Goal: Task Accomplishment & Management: Manage account settings

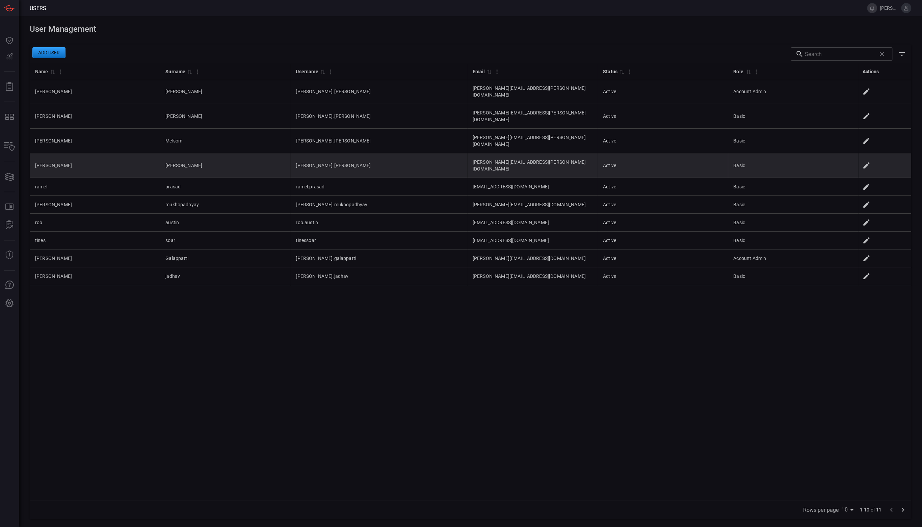
click at [868, 161] on icon at bounding box center [867, 165] width 8 height 8
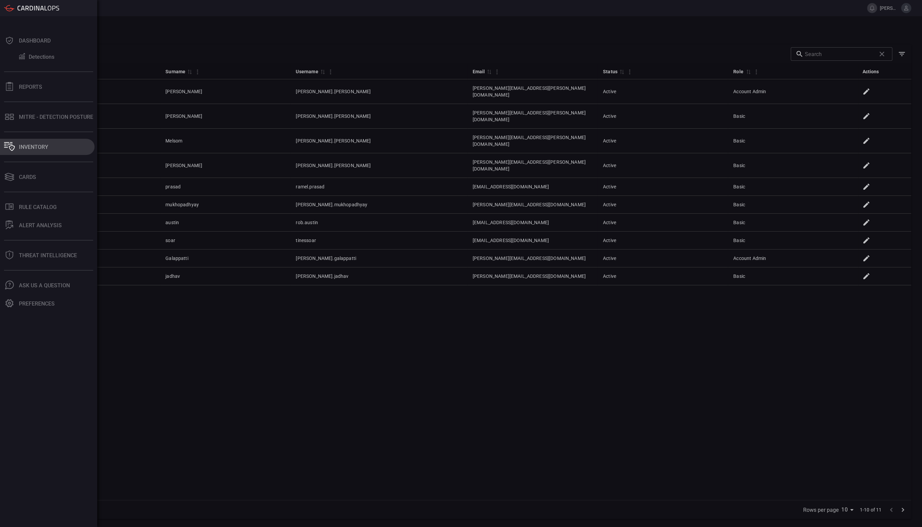
click at [53, 141] on button "Inventory" at bounding box center [47, 147] width 95 height 16
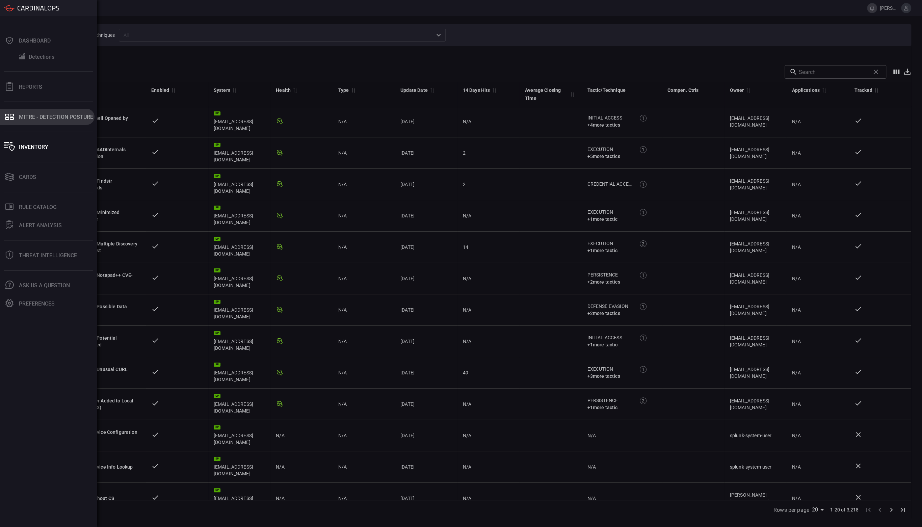
click at [21, 121] on button "MITRE - Detection Posture" at bounding box center [47, 117] width 95 height 16
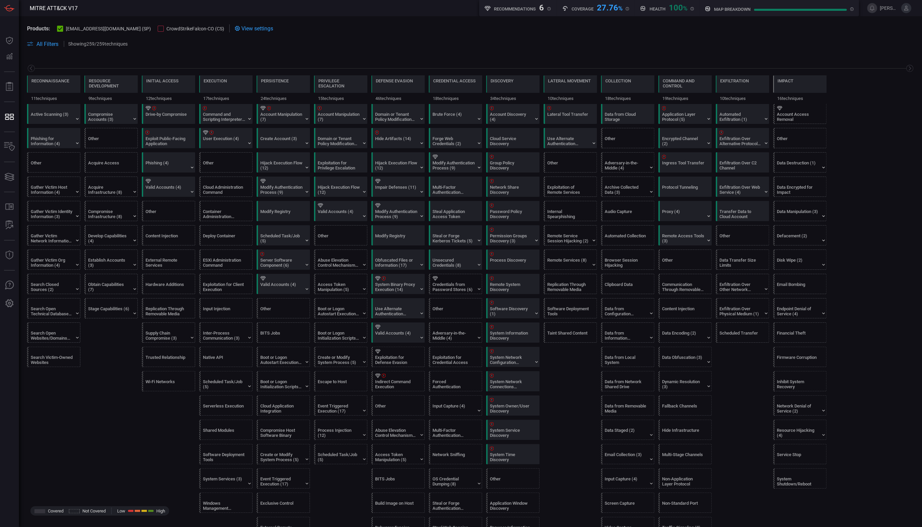
click at [158, 30] on div at bounding box center [161, 29] width 6 height 6
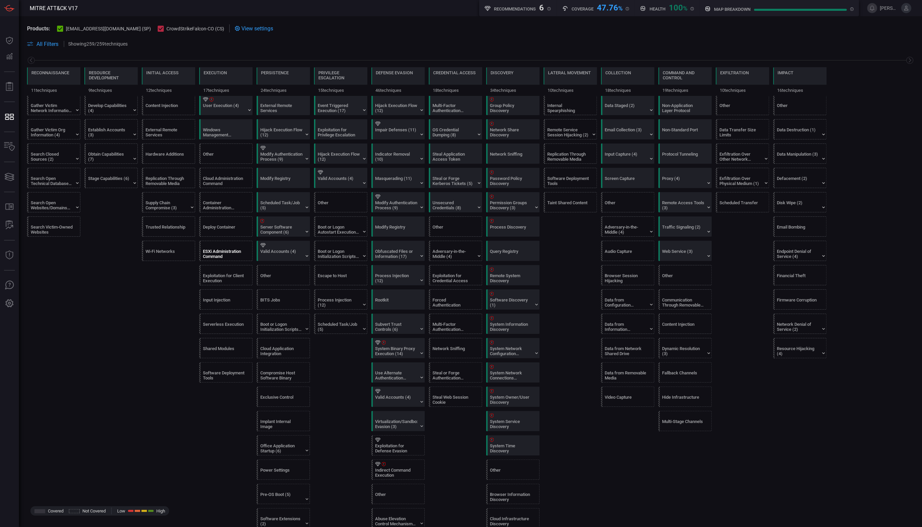
scroll to position [133, 0]
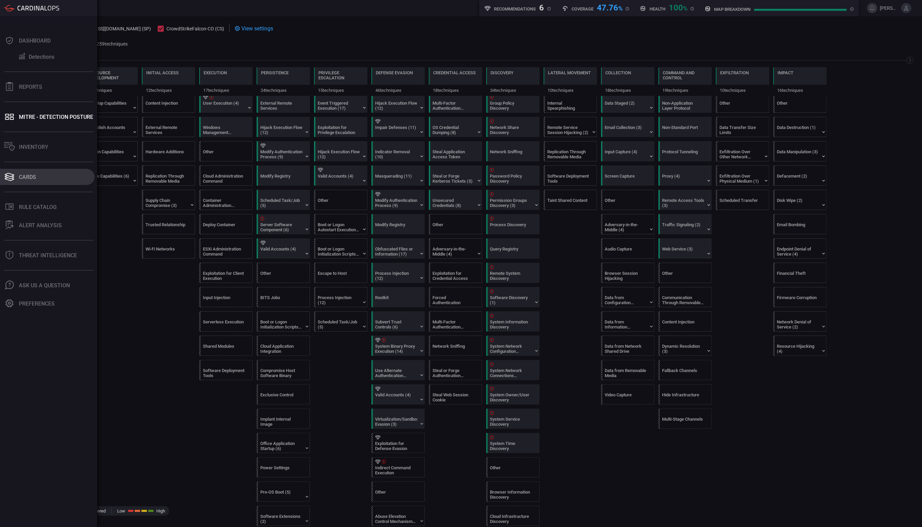
click at [29, 171] on button "Cards" at bounding box center [47, 177] width 95 height 16
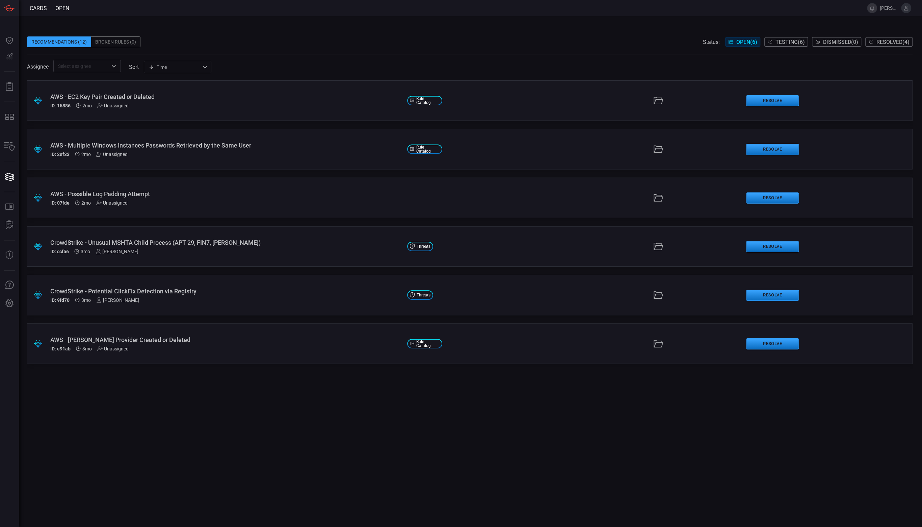
click at [794, 40] on span "Testing ( 6 )" at bounding box center [790, 42] width 29 height 6
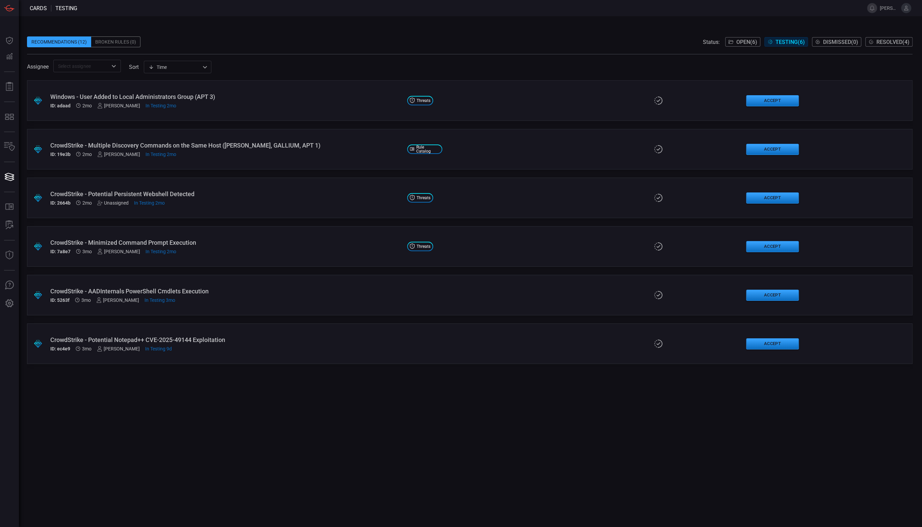
click at [867, 26] on div "Recommendations (12) Broken Rules (0) Status: Open ( 6 ) Testing ( 6 ) Dismisse…" at bounding box center [470, 271] width 903 height 511
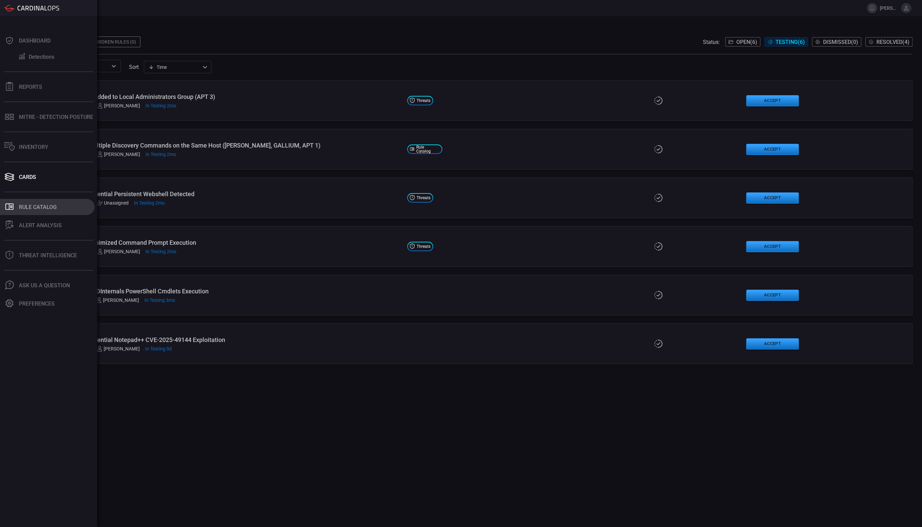
click at [37, 212] on button ".st0_rule_catalog_icon{fill: currentColor;} Rule Catalog" at bounding box center [47, 207] width 95 height 16
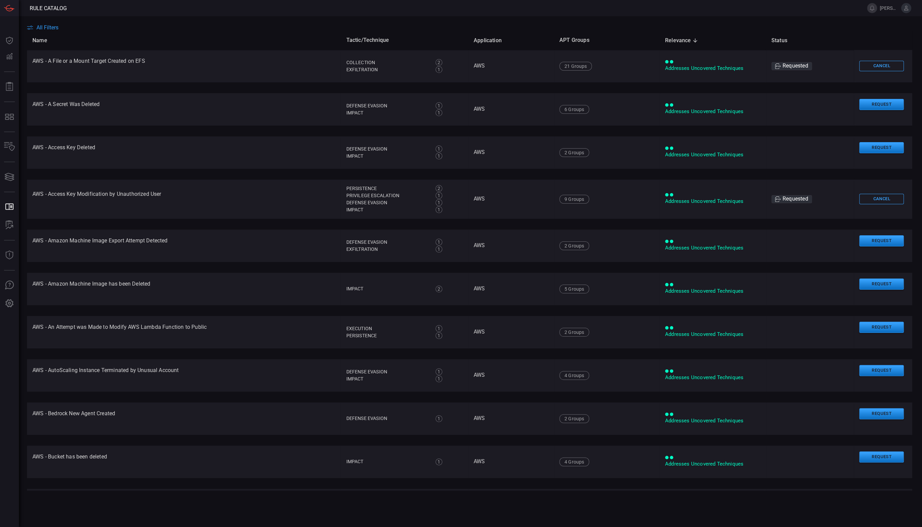
click at [46, 28] on span "All Filters" at bounding box center [47, 27] width 22 height 6
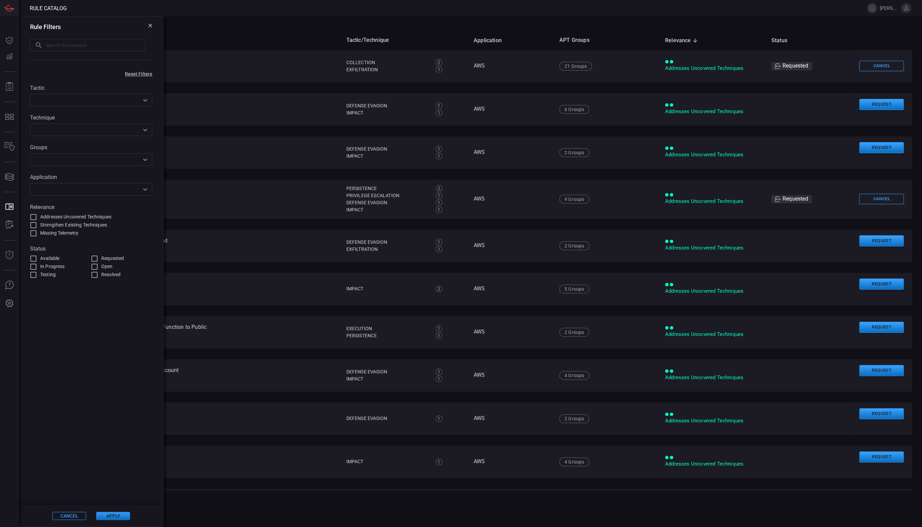
click at [58, 49] on input "text" at bounding box center [96, 45] width 100 height 12
click at [47, 190] on input "text" at bounding box center [85, 189] width 107 height 8
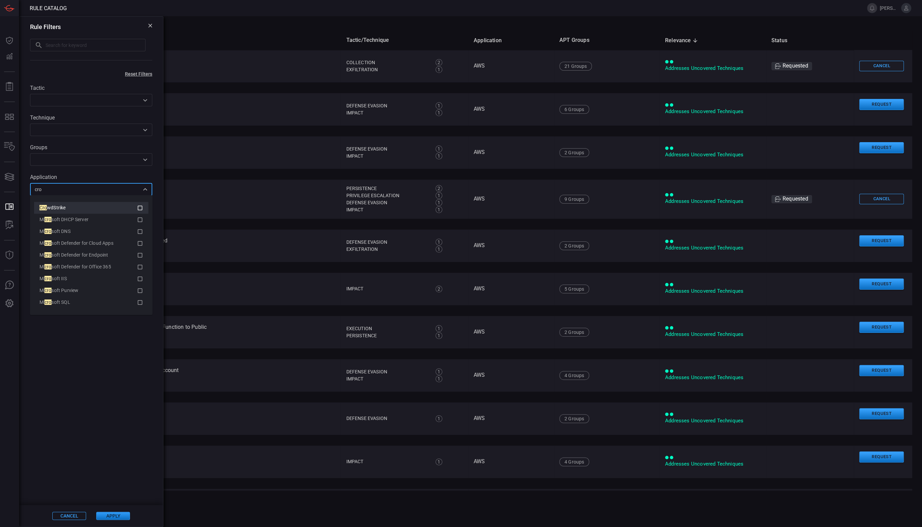
click at [142, 207] on icon at bounding box center [140, 208] width 5 height 5
type input "cro"
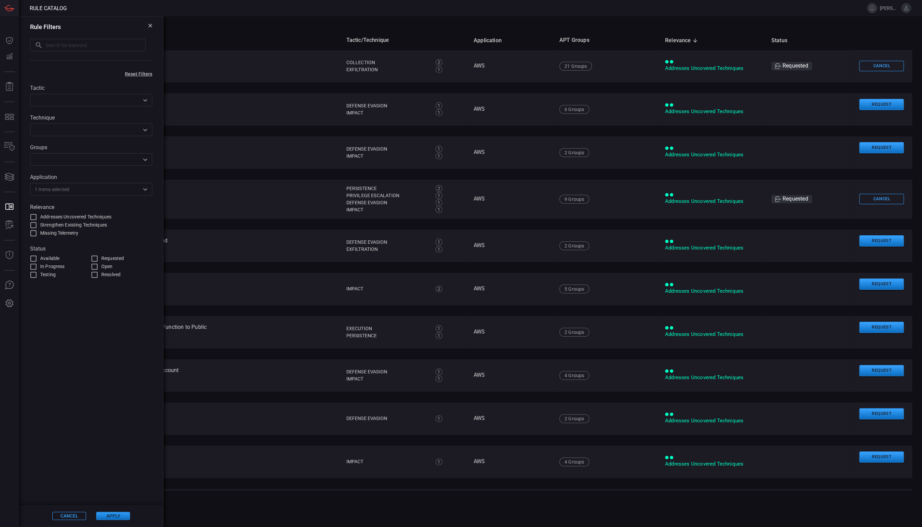
click at [119, 514] on button "Apply" at bounding box center [113, 516] width 34 height 8
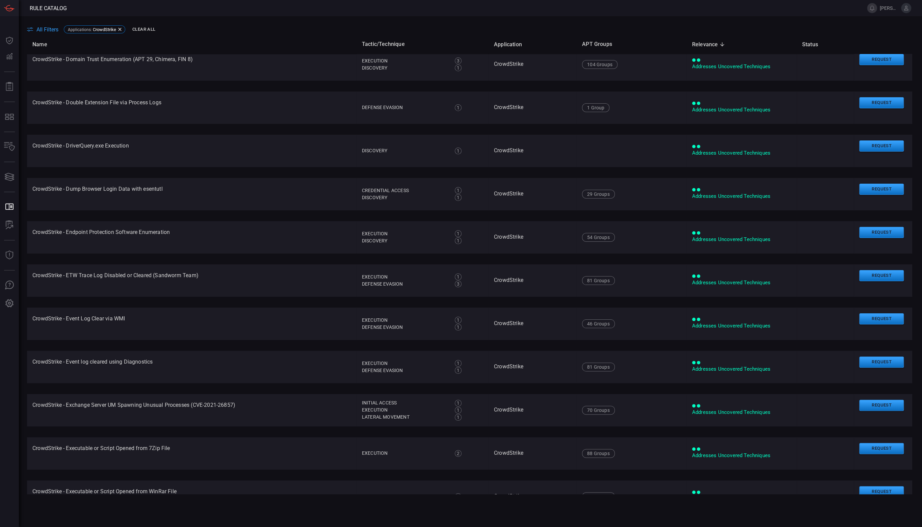
scroll to position [1745, 0]
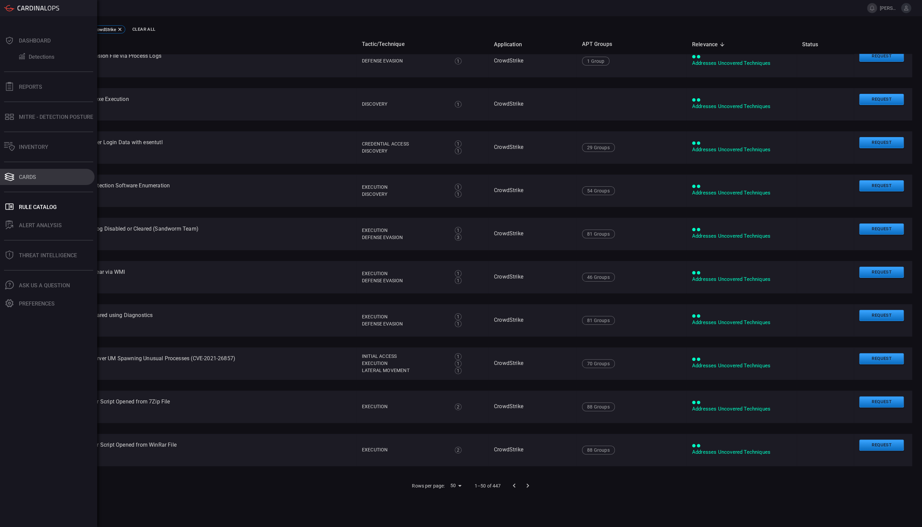
click at [14, 179] on icon at bounding box center [9, 176] width 11 height 9
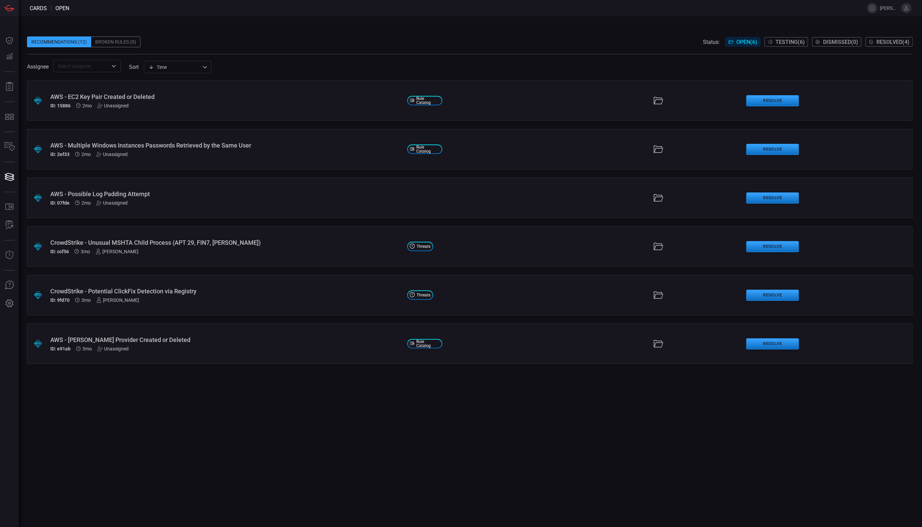
click at [175, 100] on div "AWS - EC2 Key Pair Created or Deleted ID: 15886 2mo Unassigned" at bounding box center [226, 100] width 352 height 15
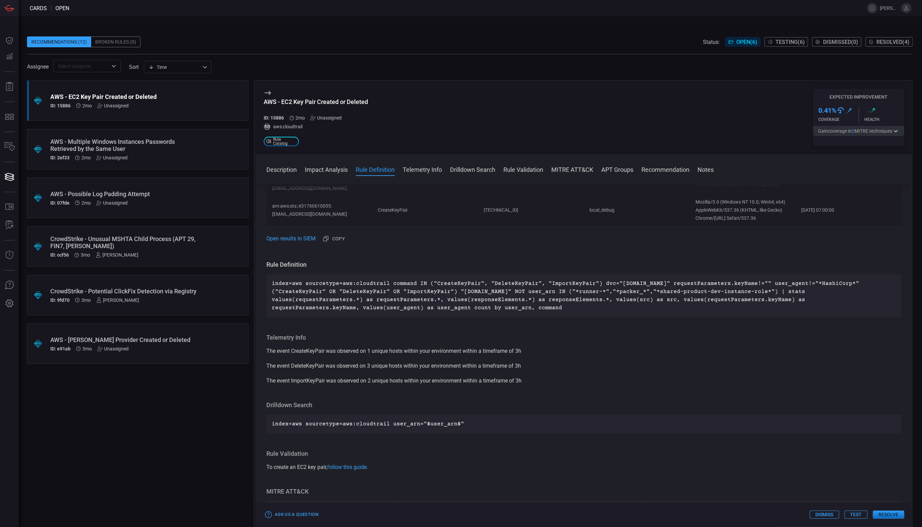
scroll to position [590, 0]
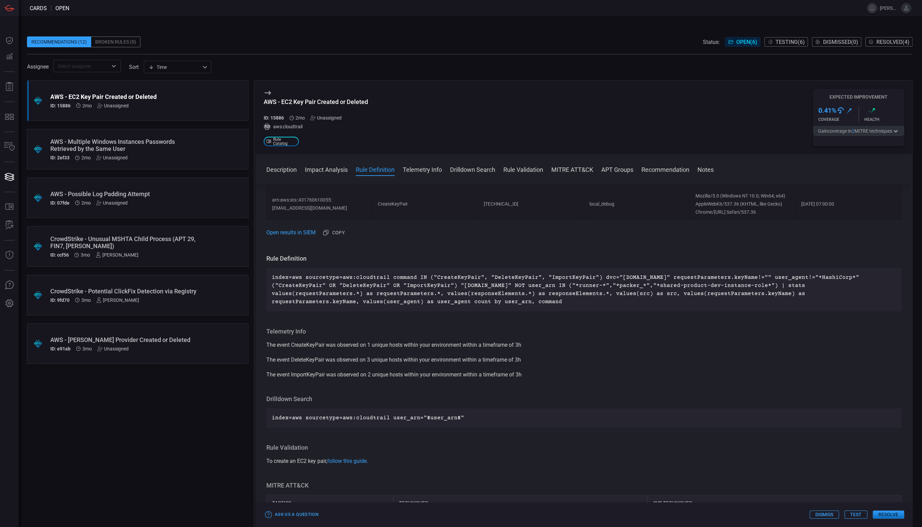
click at [853, 513] on button "Test" at bounding box center [856, 515] width 23 height 8
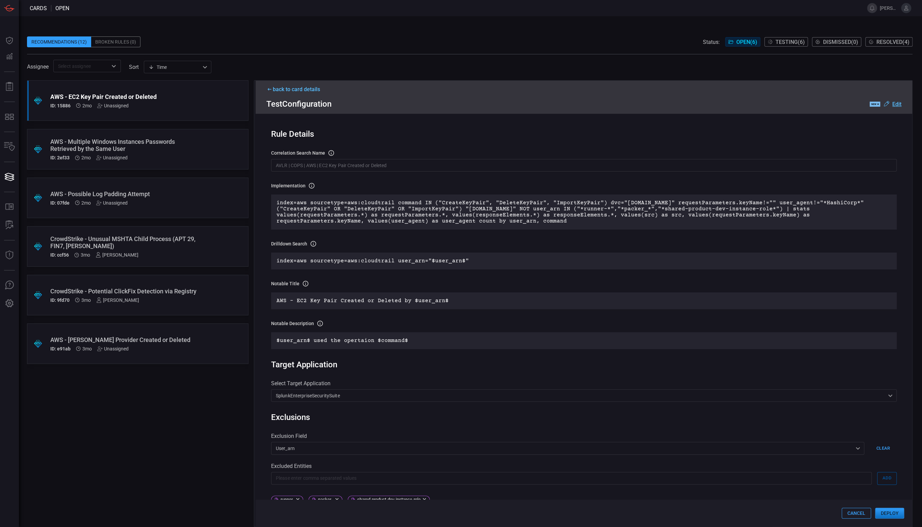
click at [384, 211] on p "index=aws sourcetype=aws:cloudtrail command IN ("CreateKeyPair", "DeleteKeyPair…" at bounding box center [584, 212] width 615 height 24
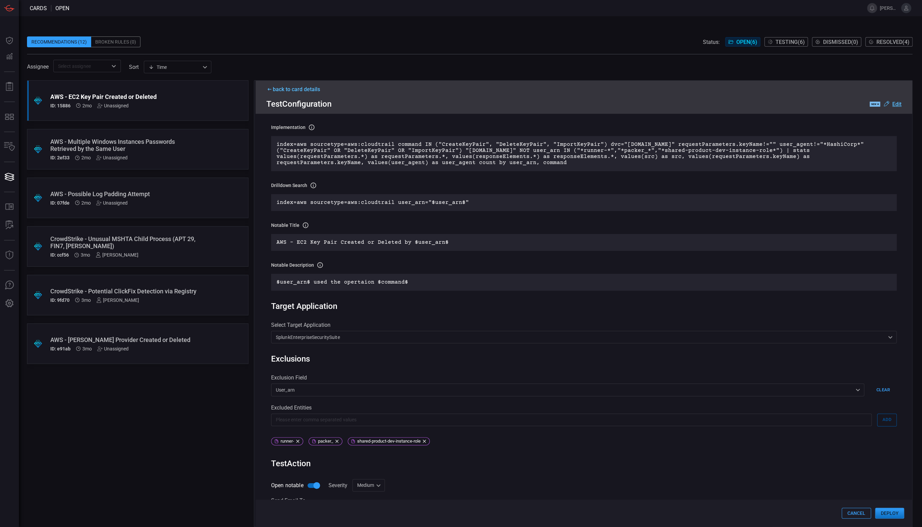
scroll to position [49, 0]
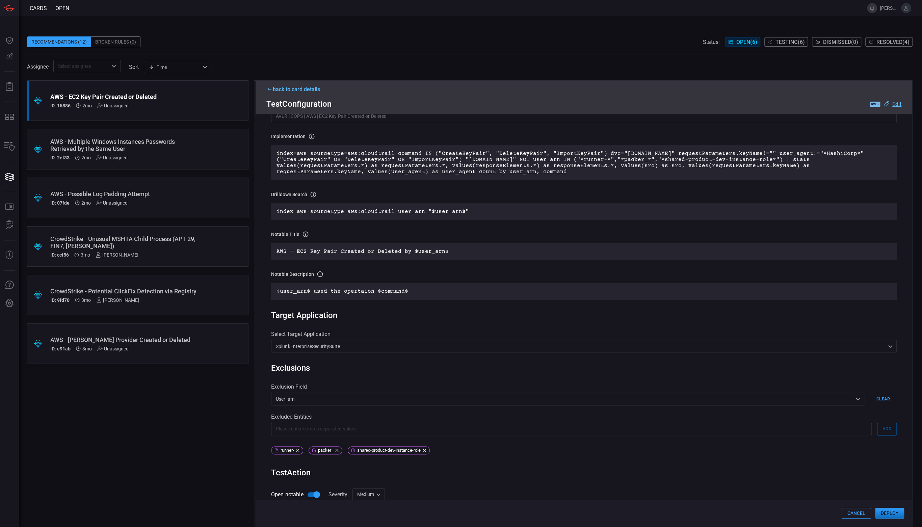
click at [357, 161] on p "index=aws sourcetype=aws:cloudtrail command IN ("CreateKeyPair", "DeleteKeyPair…" at bounding box center [584, 163] width 615 height 24
click at [899, 103] on u "Edit" at bounding box center [897, 104] width 9 height 6
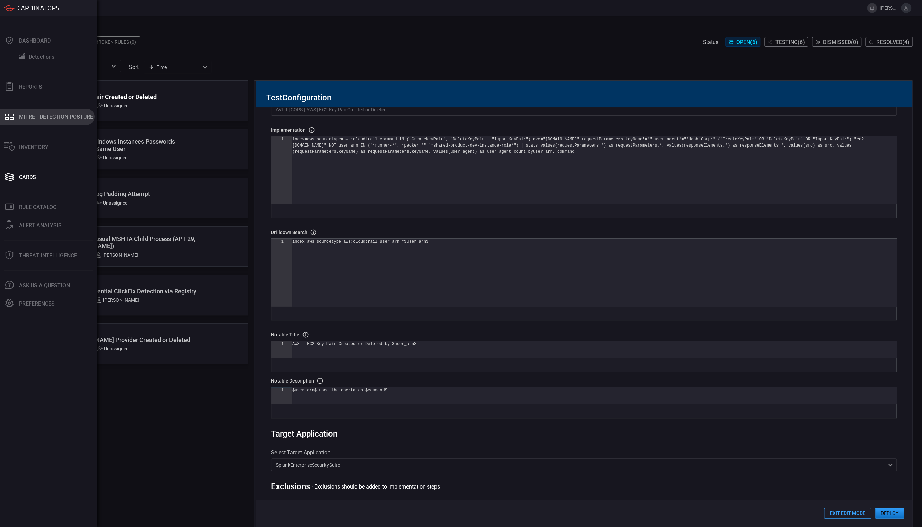
click at [51, 121] on button "MITRE - Detection Posture" at bounding box center [47, 117] width 95 height 16
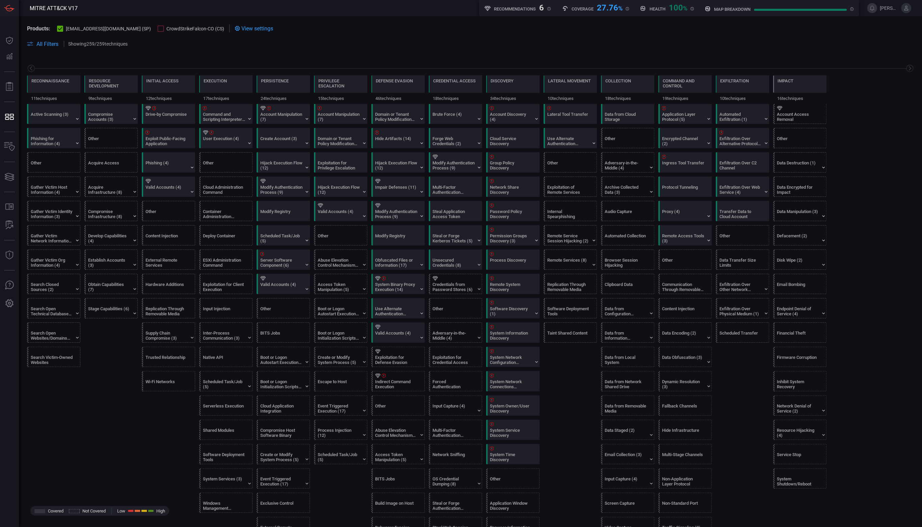
click at [166, 29] on span "CrowdStrikeFalcon-CO (CS)" at bounding box center [195, 28] width 58 height 5
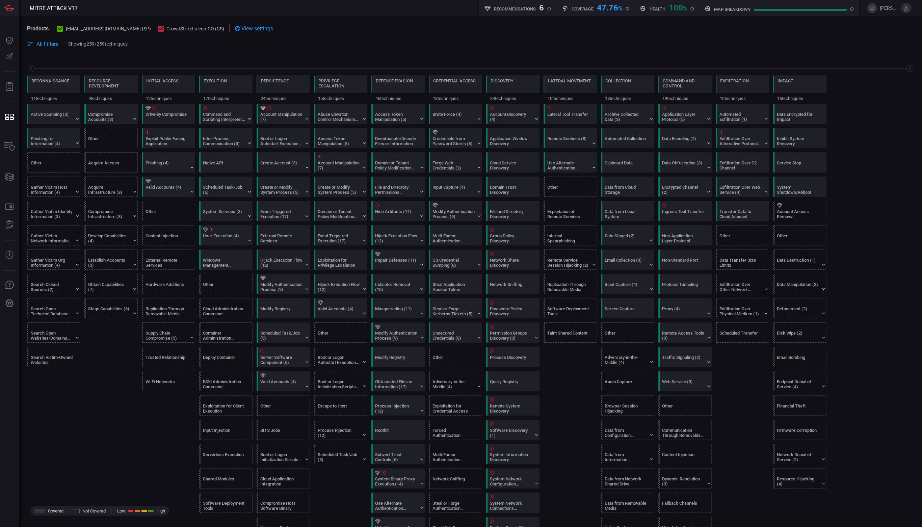
click at [45, 43] on span "All Filters" at bounding box center [47, 44] width 22 height 6
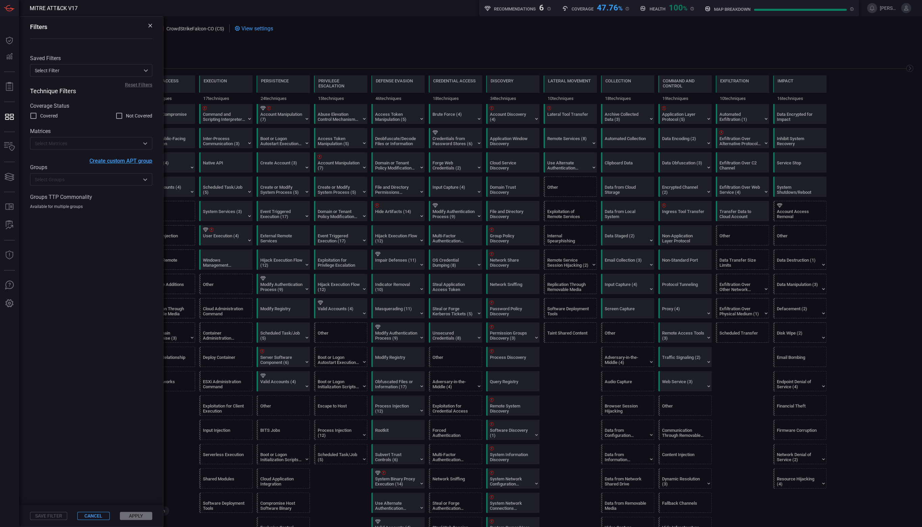
click at [58, 182] on input "text" at bounding box center [85, 179] width 107 height 8
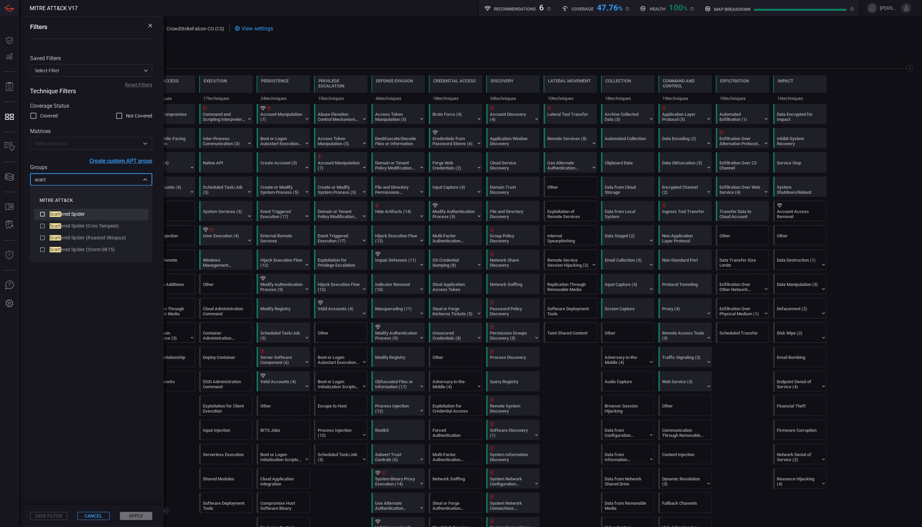
click at [40, 212] on icon at bounding box center [43, 214] width 6 height 8
type input "scatt"
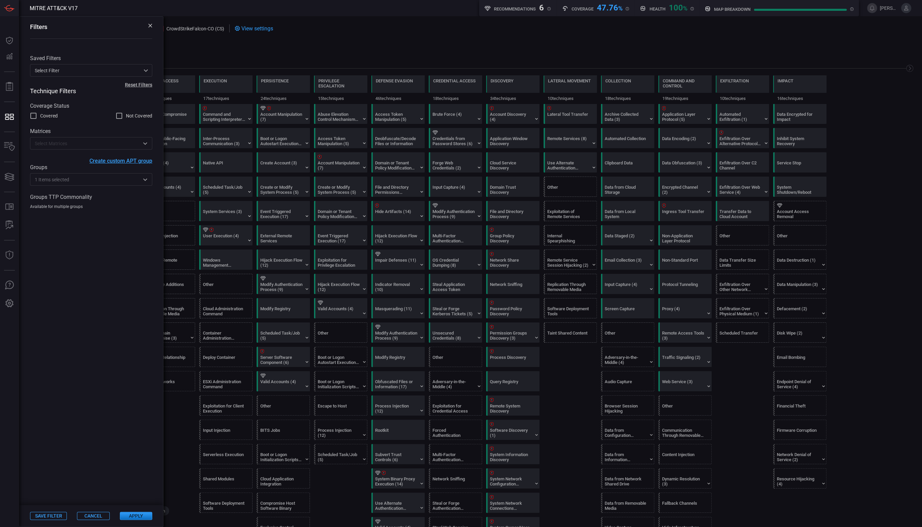
click at [132, 515] on button "Apply" at bounding box center [136, 516] width 32 height 8
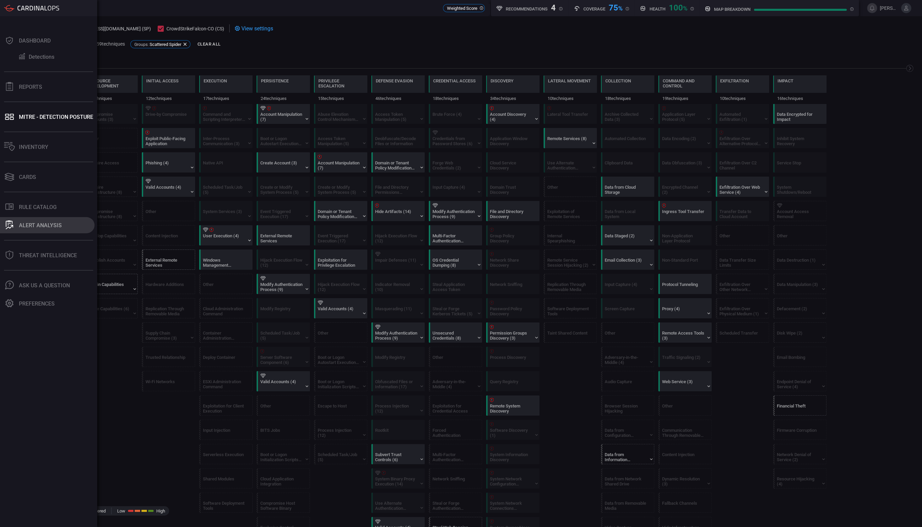
click at [45, 231] on button "ALERT ANALYSIS" at bounding box center [47, 225] width 95 height 16
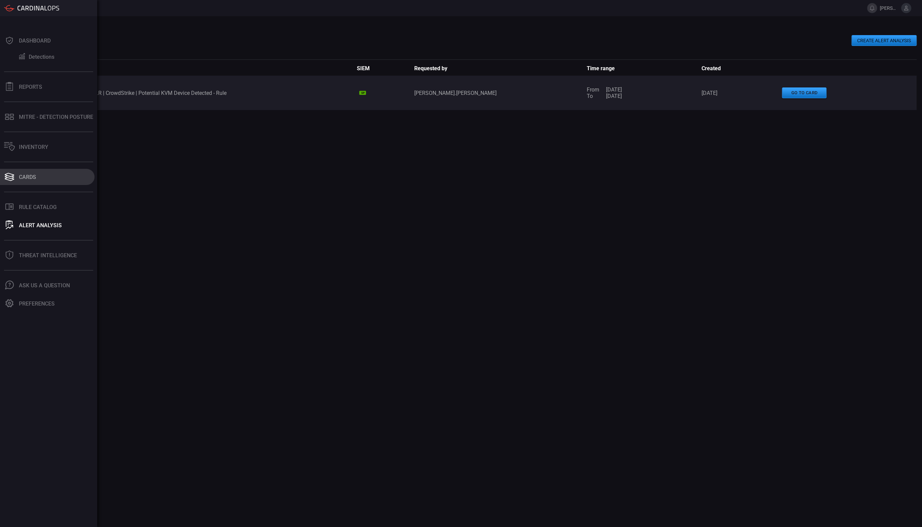
click at [20, 177] on div "Cards" at bounding box center [27, 177] width 17 height 6
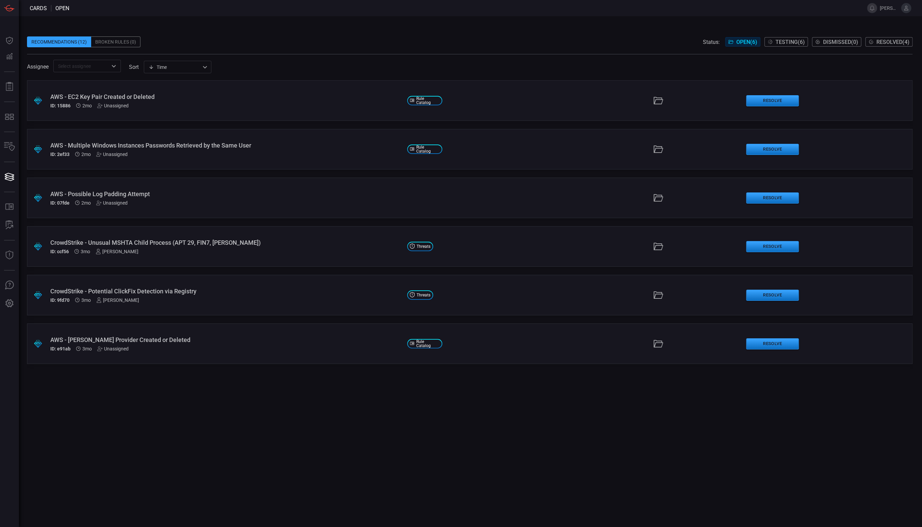
click at [120, 42] on div "Broken Rules (0)" at bounding box center [115, 41] width 49 height 11
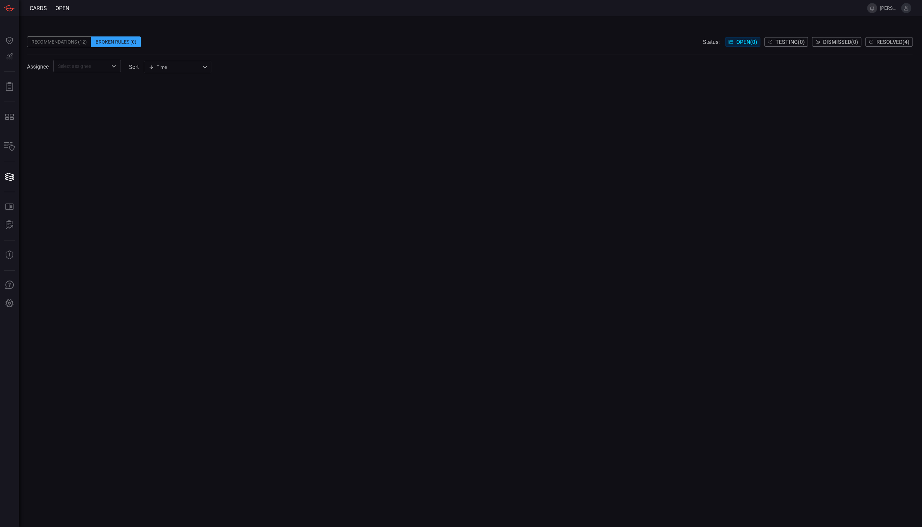
click at [881, 44] on span "Resolved ( 4 )" at bounding box center [893, 42] width 33 height 6
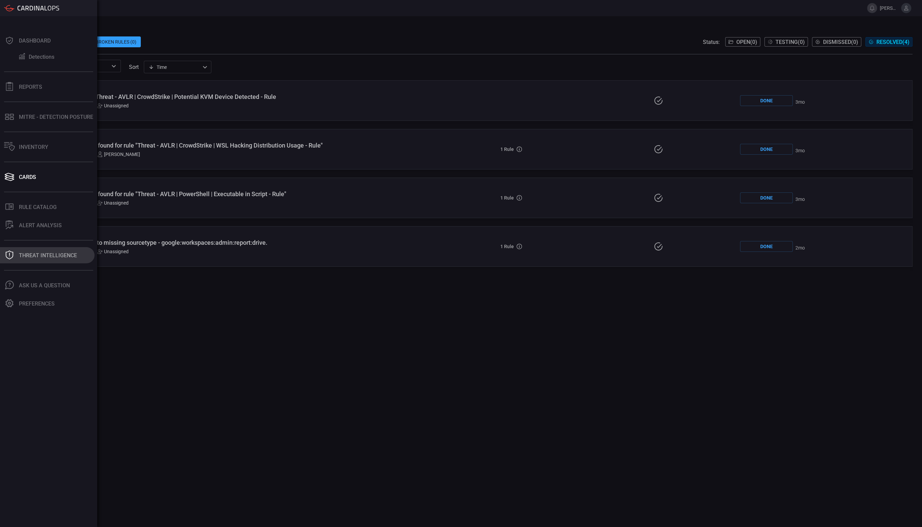
click at [42, 248] on button "Threat Intelligence" at bounding box center [47, 255] width 95 height 16
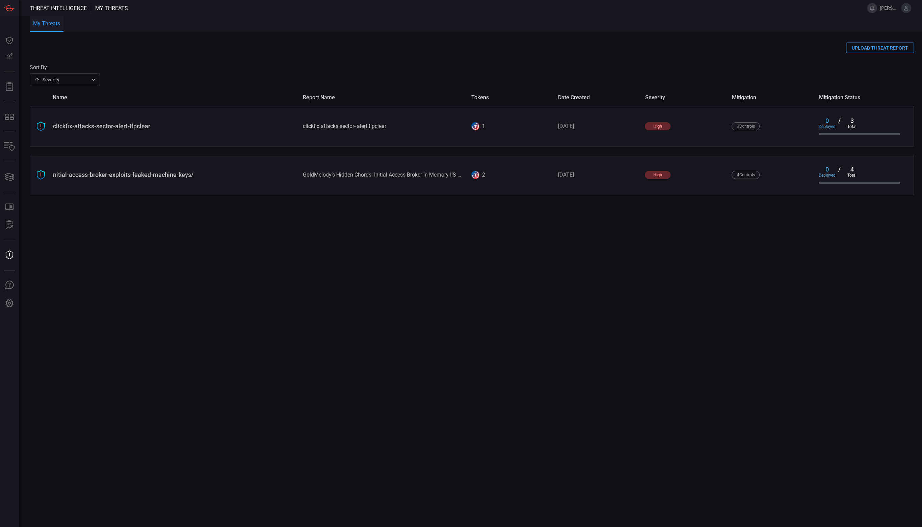
click at [139, 180] on div "nitial-access-broker-exploits-leaked-machine-keys/ GoldMelody’s Hidden Chords: …" at bounding box center [472, 175] width 884 height 41
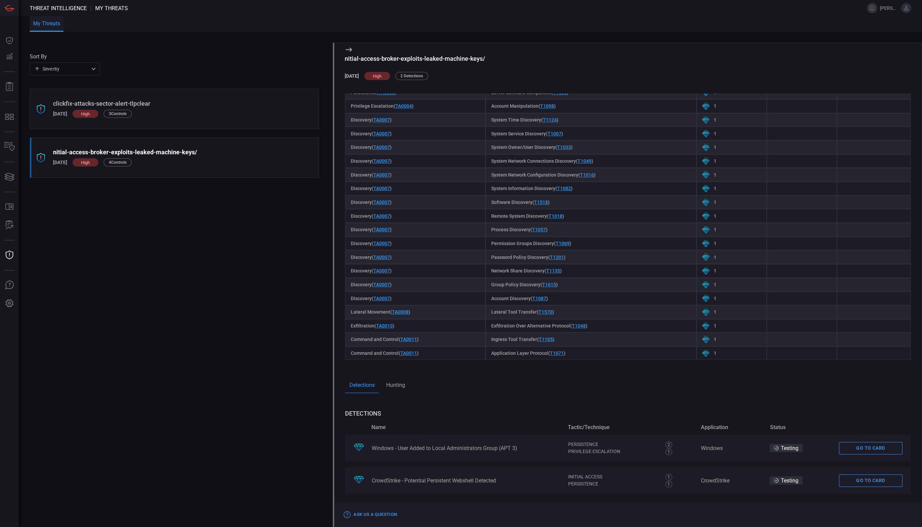
scroll to position [351, 0]
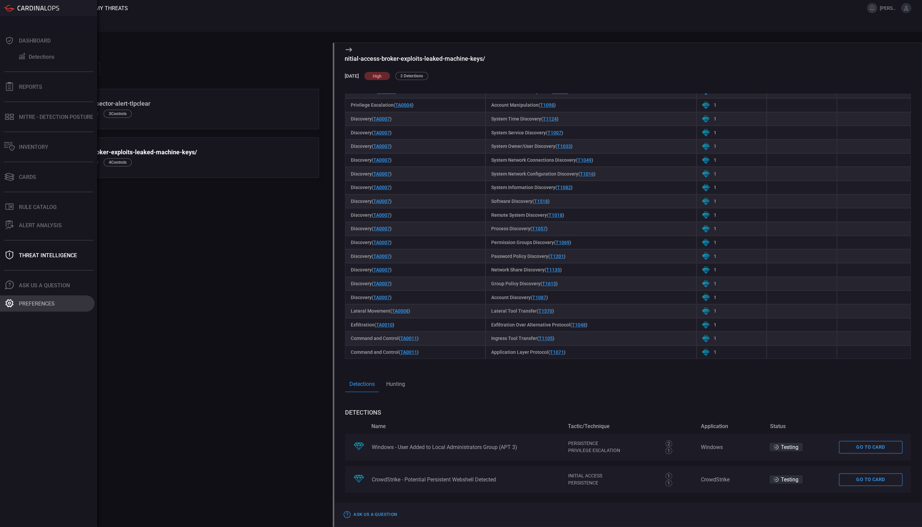
click at [49, 308] on button "Preferences" at bounding box center [47, 304] width 95 height 16
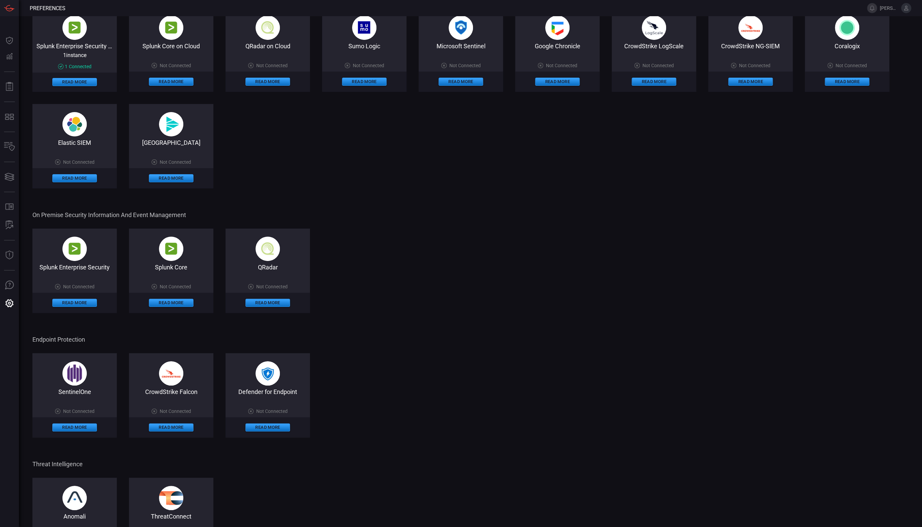
scroll to position [98, 0]
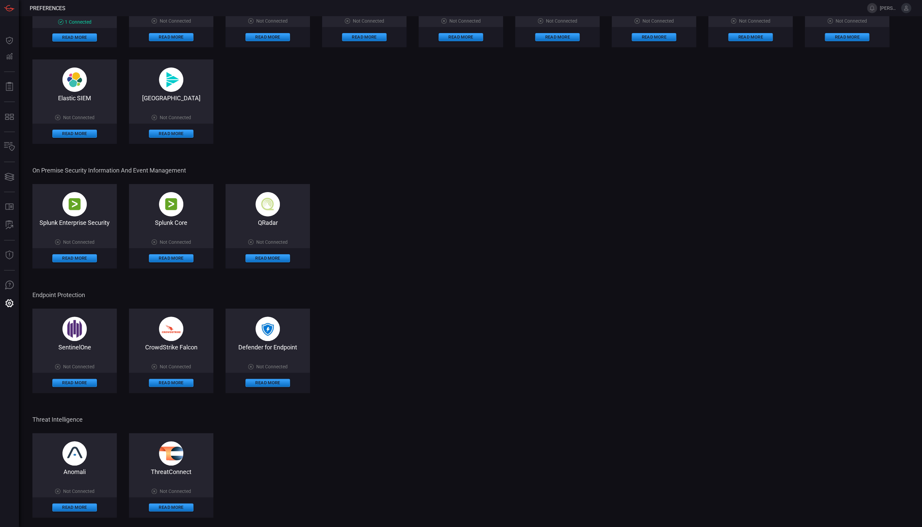
click at [433, 163] on div "Cloud Security Information and Event Management Splunk Enterprise Security on C…" at bounding box center [470, 231] width 876 height 591
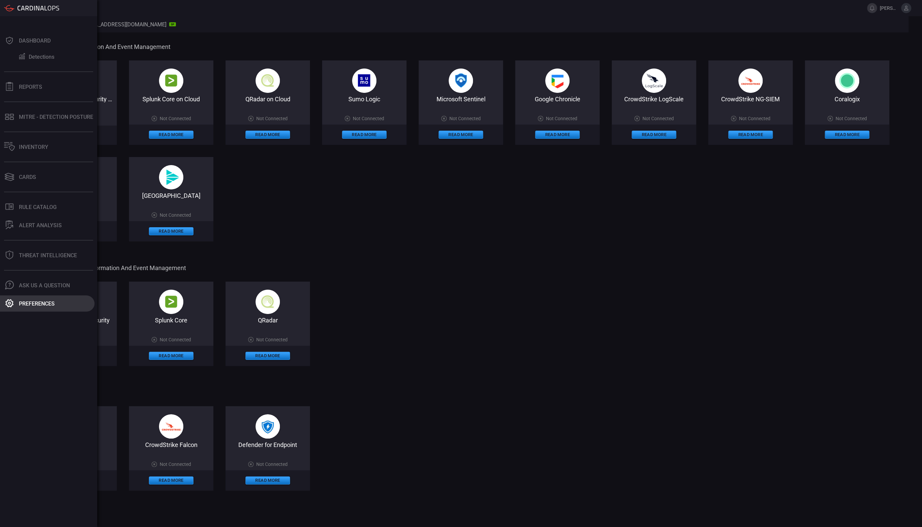
click at [30, 299] on button "Preferences" at bounding box center [47, 304] width 95 height 16
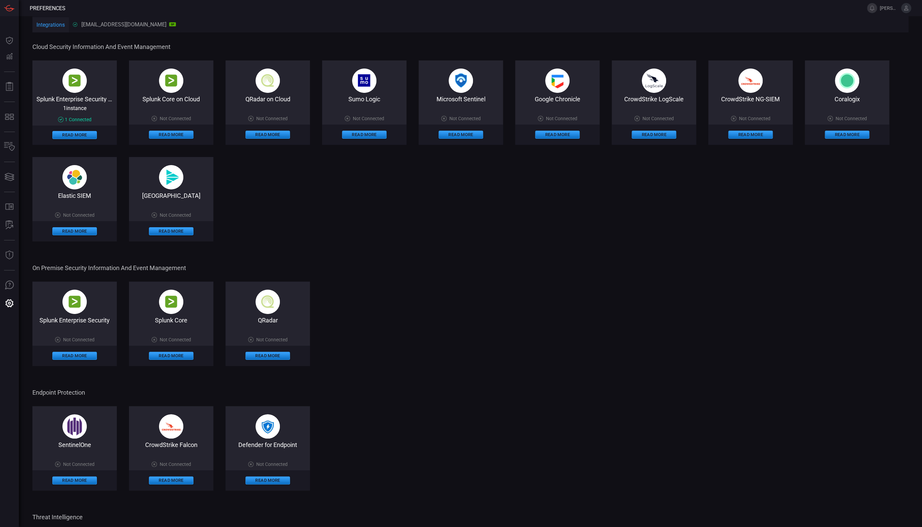
click at [54, 24] on button "Integrations" at bounding box center [50, 25] width 36 height 16
click at [891, 8] on span "[PERSON_NAME].[PERSON_NAME]" at bounding box center [889, 7] width 19 height 5
click at [887, 8] on span "[PERSON_NAME].[PERSON_NAME]" at bounding box center [889, 7] width 19 height 5
click at [907, 9] on icon at bounding box center [906, 8] width 6 height 6
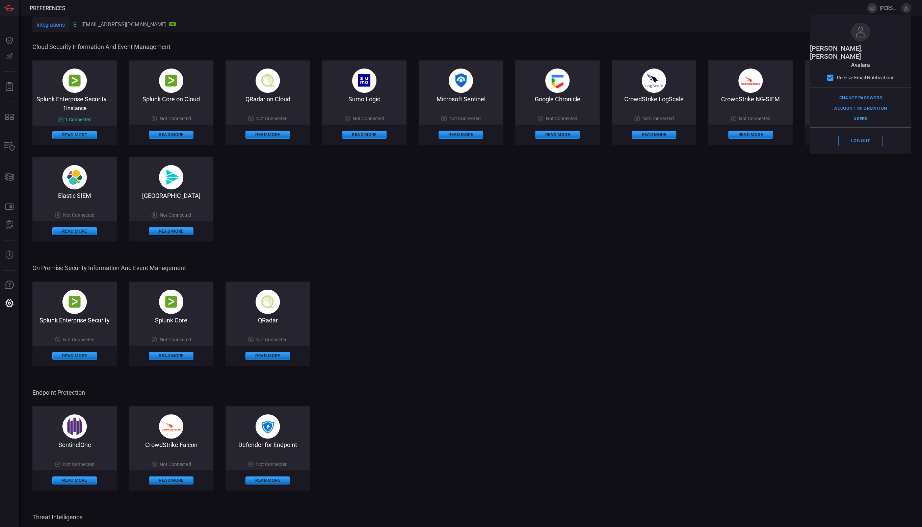
click at [860, 114] on button "Users" at bounding box center [861, 119] width 45 height 10
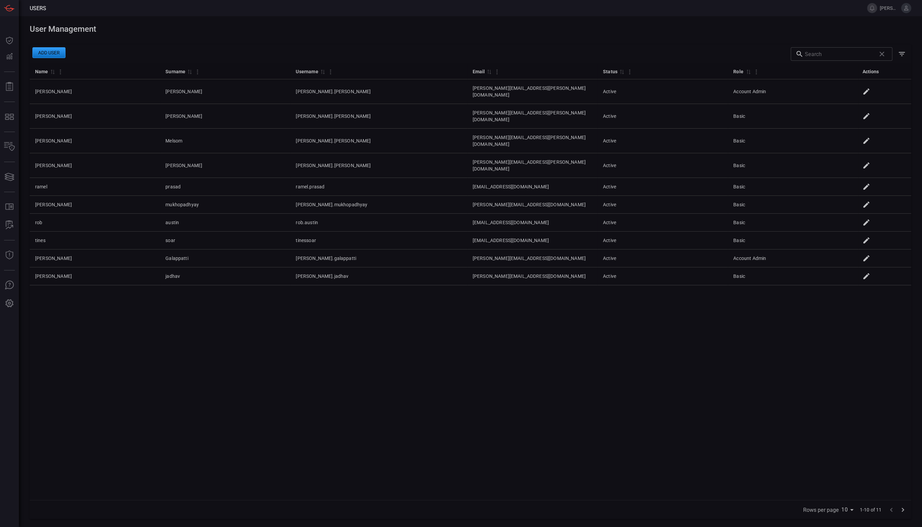
click at [64, 51] on button "Add user" at bounding box center [48, 52] width 33 height 11
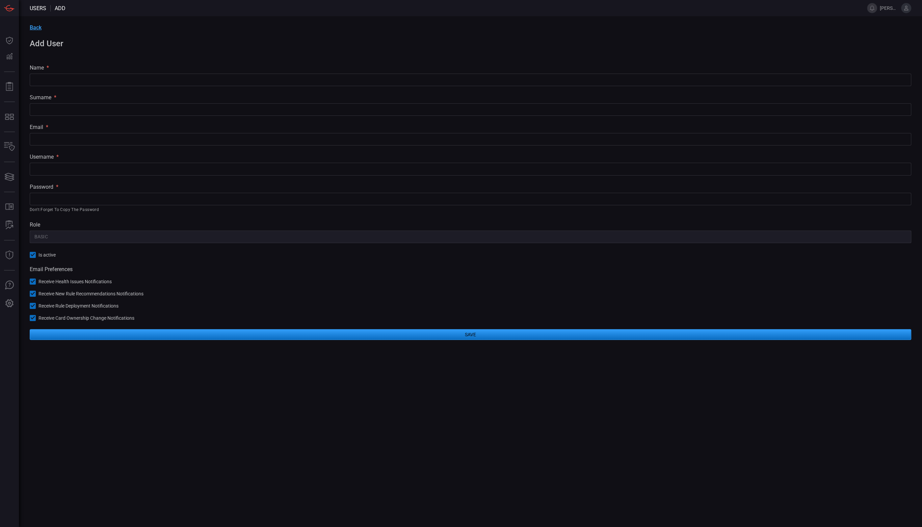
click at [40, 25] on span "Back" at bounding box center [36, 27] width 12 height 6
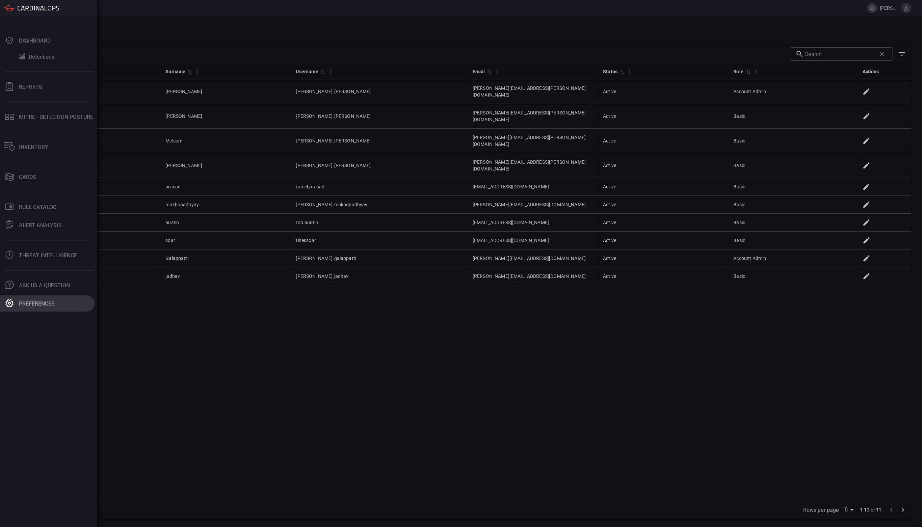
click at [39, 307] on button "Preferences" at bounding box center [47, 304] width 95 height 16
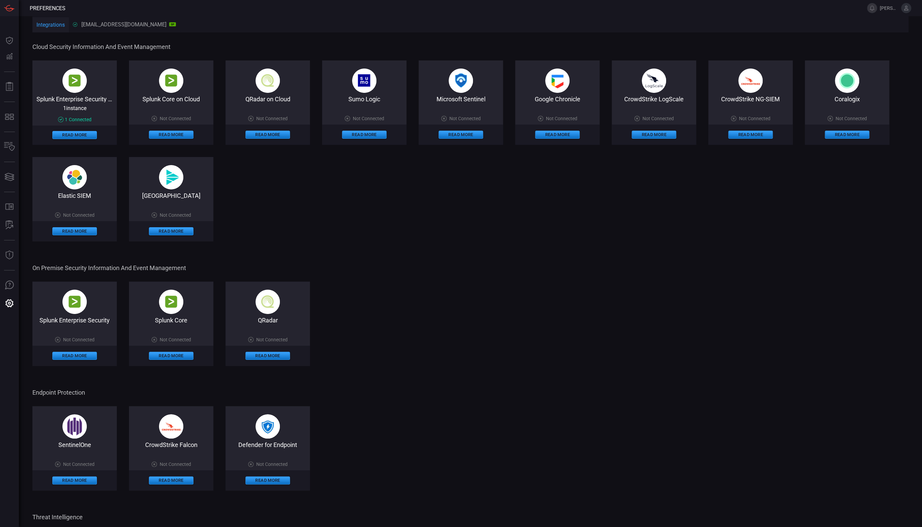
click at [51, 25] on button "Integrations" at bounding box center [50, 25] width 36 height 16
click at [104, 25] on div "[EMAIL_ADDRESS][DOMAIN_NAME] SP" at bounding box center [124, 24] width 103 height 6
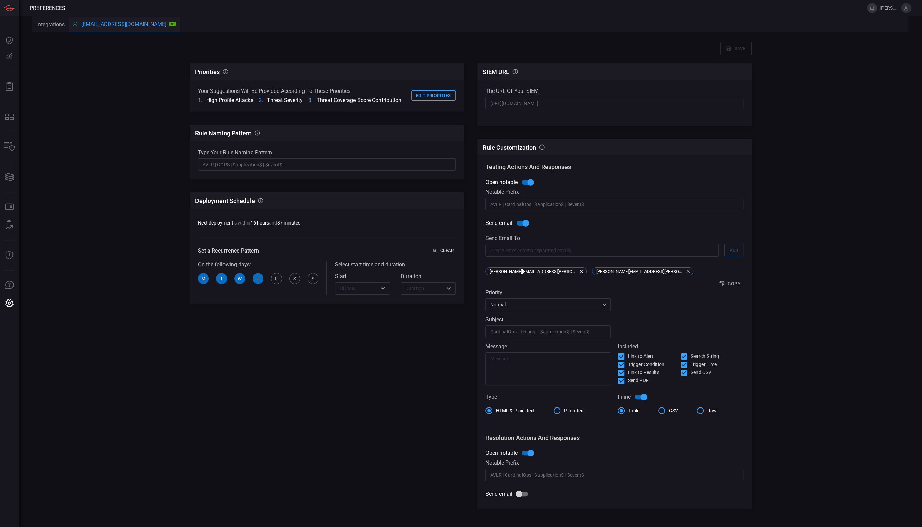
click at [49, 20] on button "Integrations" at bounding box center [50, 24] width 36 height 16
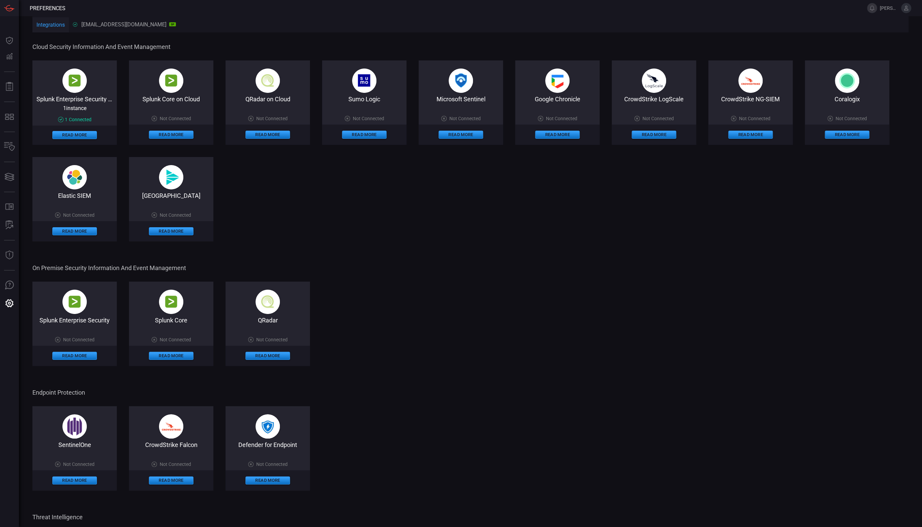
scroll to position [98, 0]
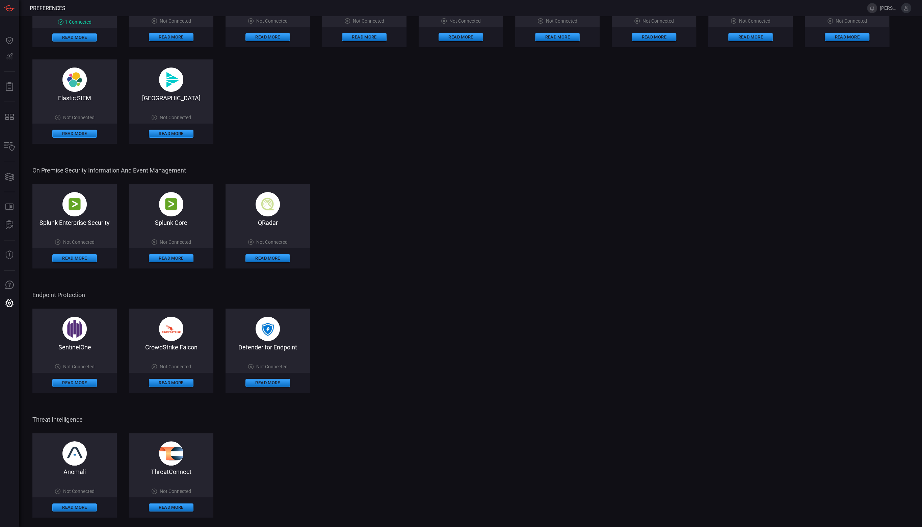
click at [905, 9] on icon at bounding box center [906, 8] width 4 height 5
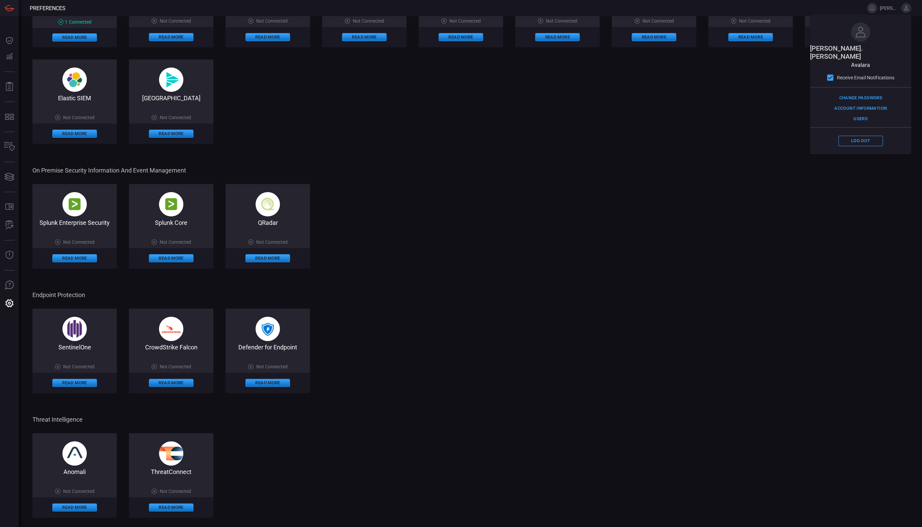
click at [886, 7] on span "[PERSON_NAME].[PERSON_NAME]" at bounding box center [889, 7] width 19 height 5
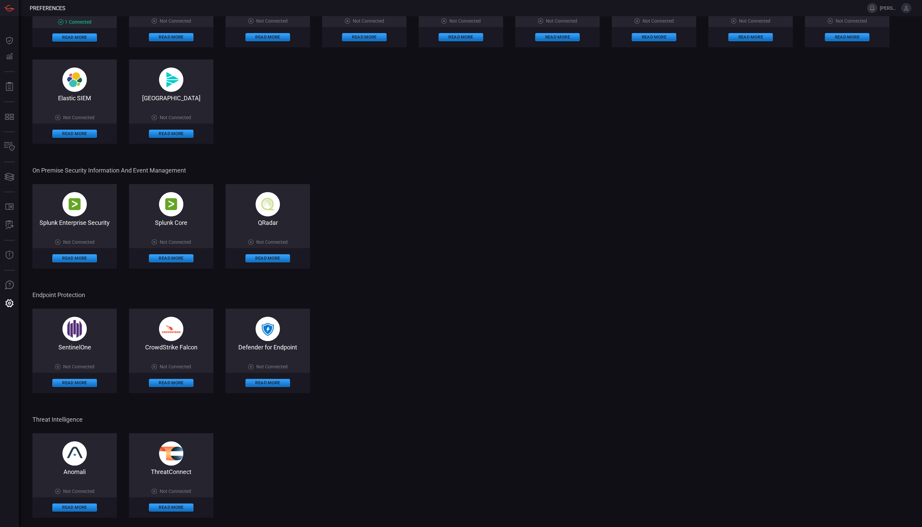
click at [875, 8] on button at bounding box center [872, 8] width 10 height 10
click at [908, 9] on icon at bounding box center [906, 8] width 6 height 6
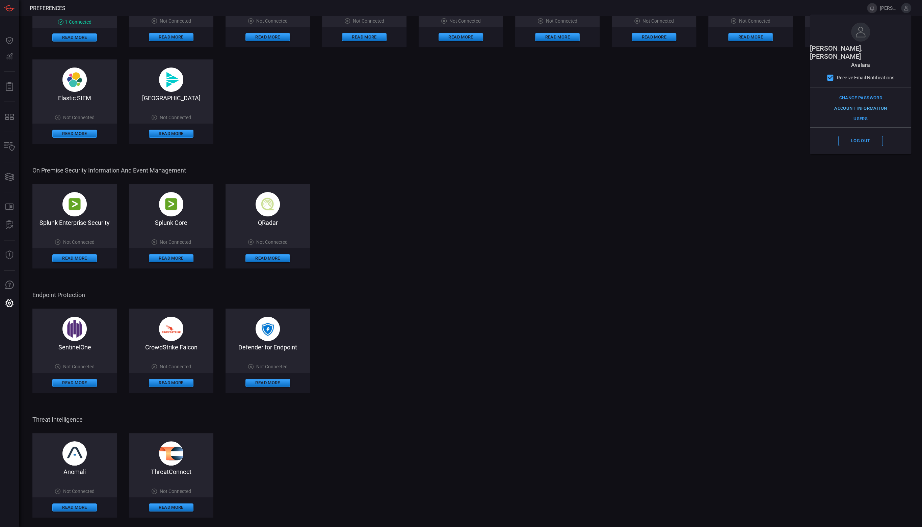
click at [871, 103] on button "Account Information" at bounding box center [861, 108] width 56 height 10
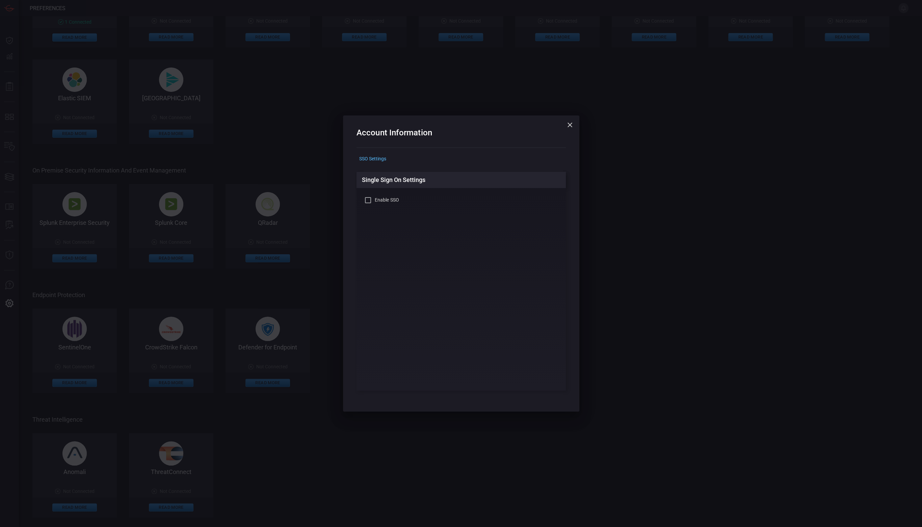
click at [382, 201] on span "Enable SSO" at bounding box center [387, 200] width 24 height 7
click at [372, 201] on input "Enable SSO" at bounding box center [368, 200] width 8 height 8
checkbox input "true"
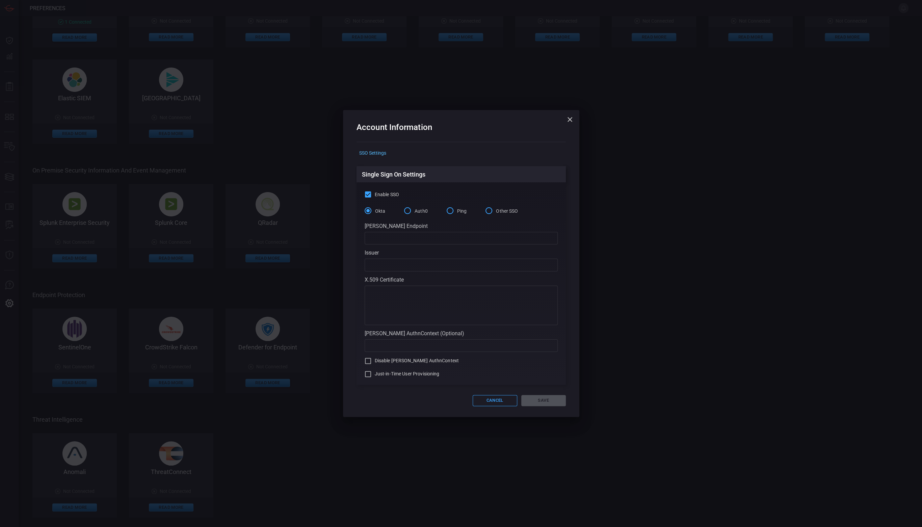
click at [407, 375] on span "Just-in-Time User Provisioning" at bounding box center [407, 373] width 65 height 7
click at [372, 375] on input "Just-in-Time User Provisioning" at bounding box center [368, 374] width 8 height 8
click at [407, 375] on span "Just-in-Time User Provisioning" at bounding box center [407, 373] width 65 height 7
click at [372, 375] on input "Just-in-Time User Provisioning" at bounding box center [368, 374] width 8 height 8
checkbox input "false"
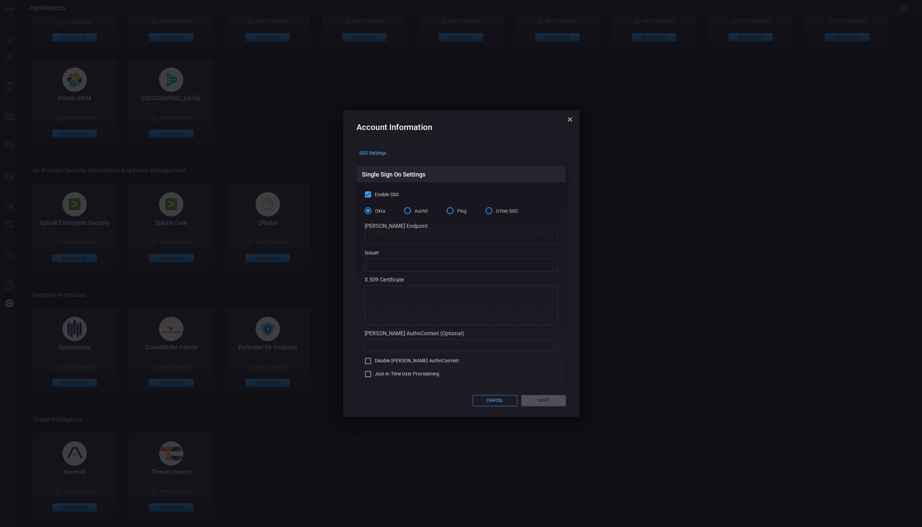
click at [377, 154] on div "SSO Settings" at bounding box center [461, 153] width 209 height 10
click at [371, 153] on div "SSO Settings" at bounding box center [461, 153] width 209 height 10
click at [568, 115] on button "button" at bounding box center [570, 120] width 14 height 14
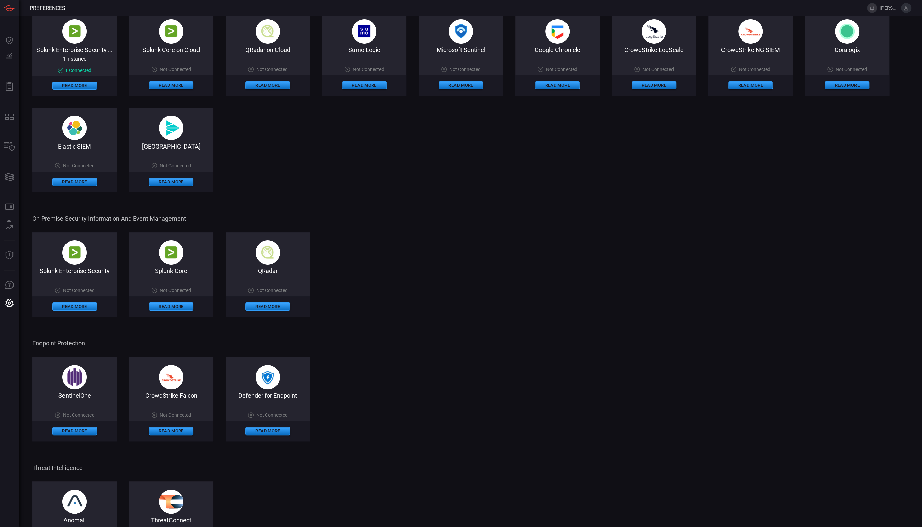
scroll to position [0, 0]
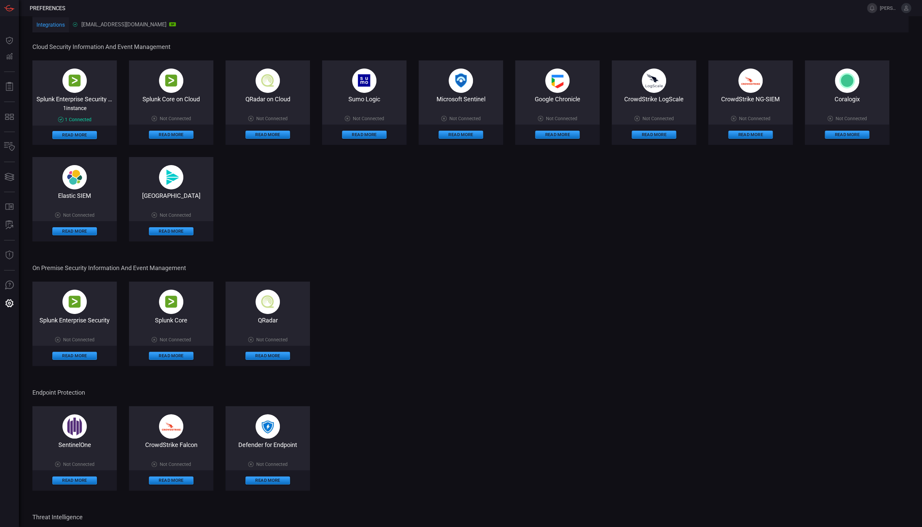
click at [330, 206] on div "Splunk Enterprise Security on Cloud 1 instance 1 Connected Read More Splunk Cor…" at bounding box center [470, 150] width 876 height 181
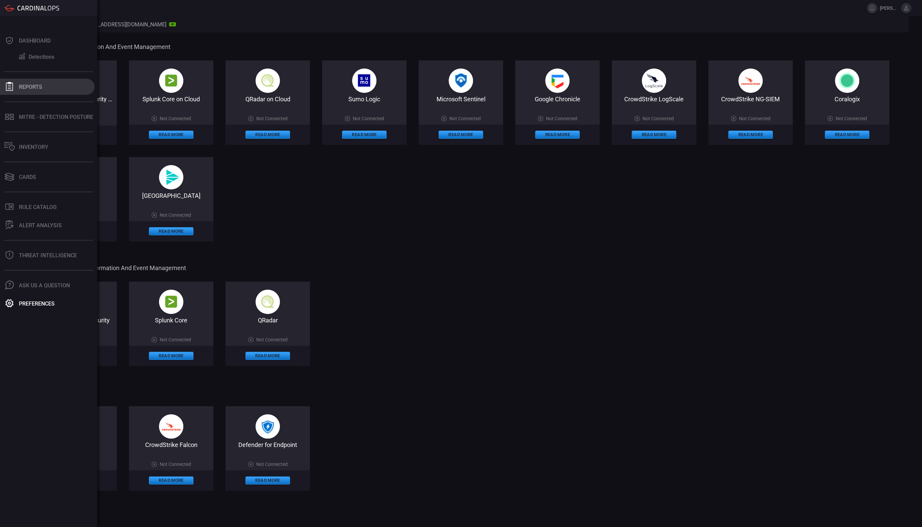
click at [9, 85] on icon at bounding box center [9, 86] width 7 height 9
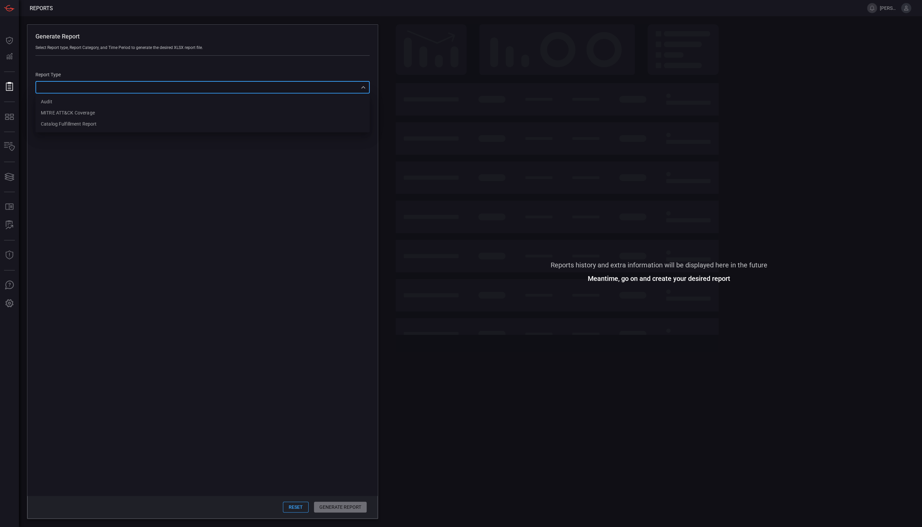
click at [299, 88] on div "​ Audit MITRE ATT&CK Coverage Catalog fulfillment report ​" at bounding box center [202, 87] width 334 height 12
click at [99, 113] on li "MITRE ATT&CK Coverage" at bounding box center [202, 112] width 334 height 11
type input "mitreCoverage"
click at [300, 506] on button "Reset" at bounding box center [296, 507] width 26 height 11
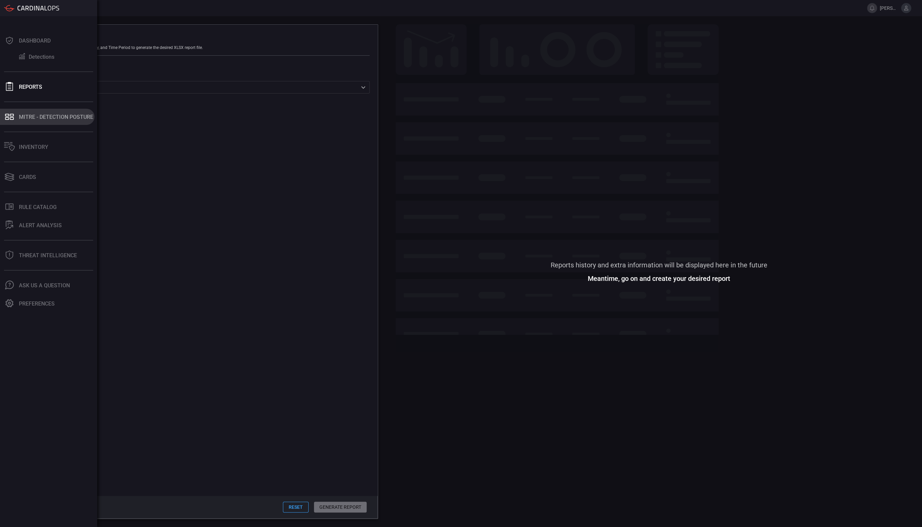
click at [8, 114] on icon at bounding box center [7, 115] width 4 height 3
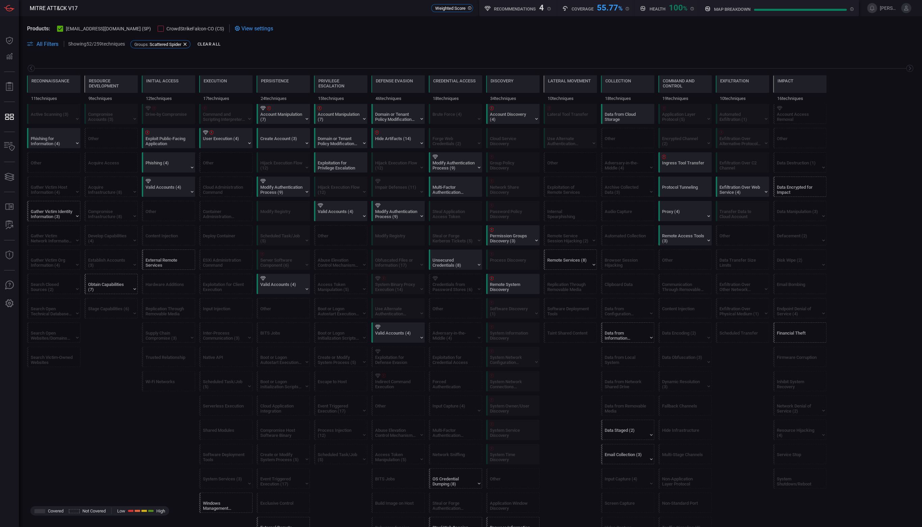
click at [145, 32] on div "Products: [EMAIL_ADDRESS][DOMAIN_NAME] (SP) CrowdStrikeFalcon-CO (CS)" at bounding box center [125, 28] width 197 height 8
click at [166, 30] on span "CrowdStrikeFalcon-CO (CS)" at bounding box center [195, 28] width 58 height 5
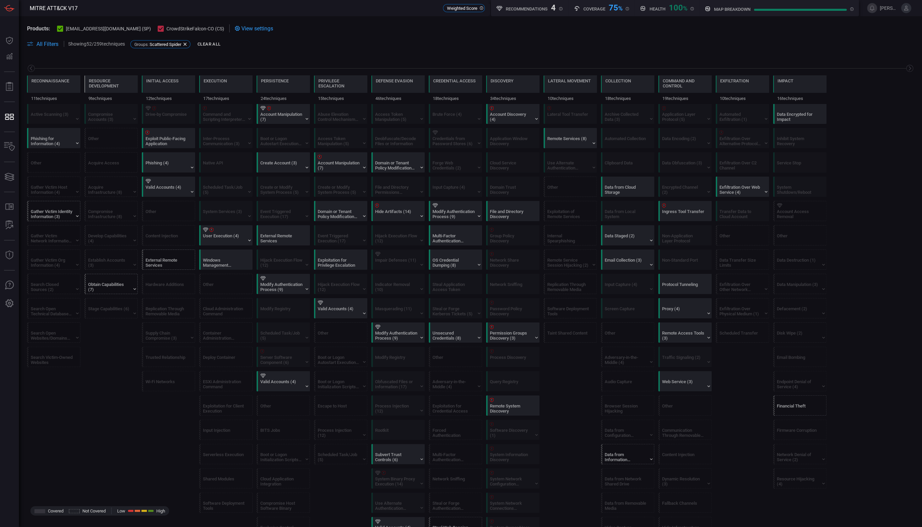
click at [166, 30] on span "CrowdStrikeFalcon-CO (CS)" at bounding box center [195, 28] width 58 height 5
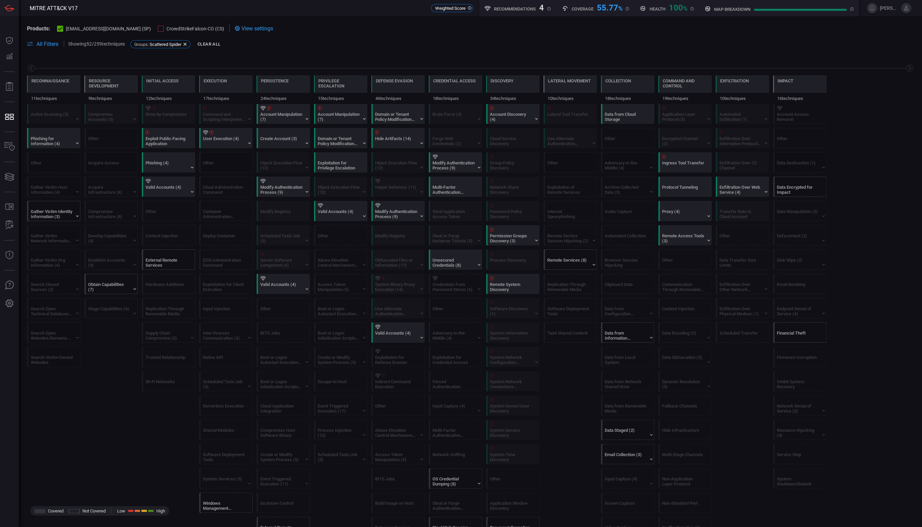
click at [166, 30] on span "CrowdStrikeFalcon-CO (CS)" at bounding box center [195, 28] width 58 height 5
